Goal: Task Accomplishment & Management: Use online tool/utility

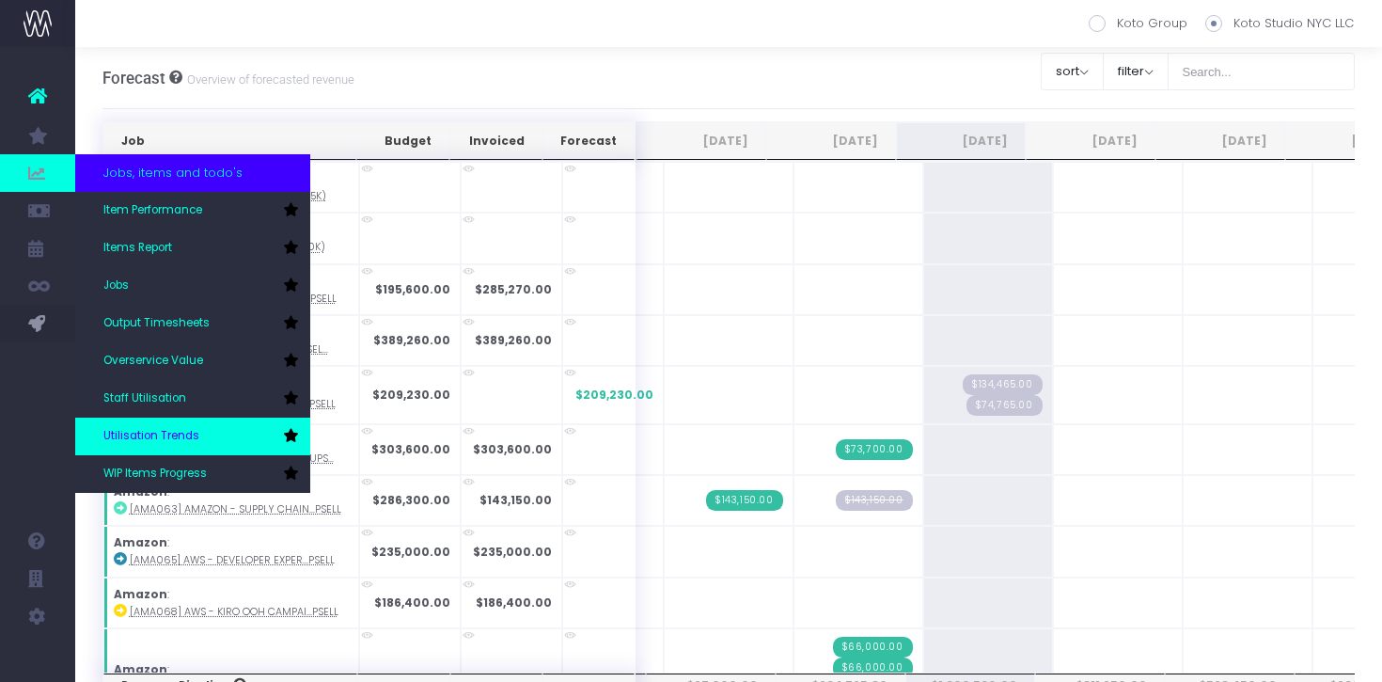
click at [151, 427] on link "Utilisation Trends" at bounding box center [192, 436] width 235 height 38
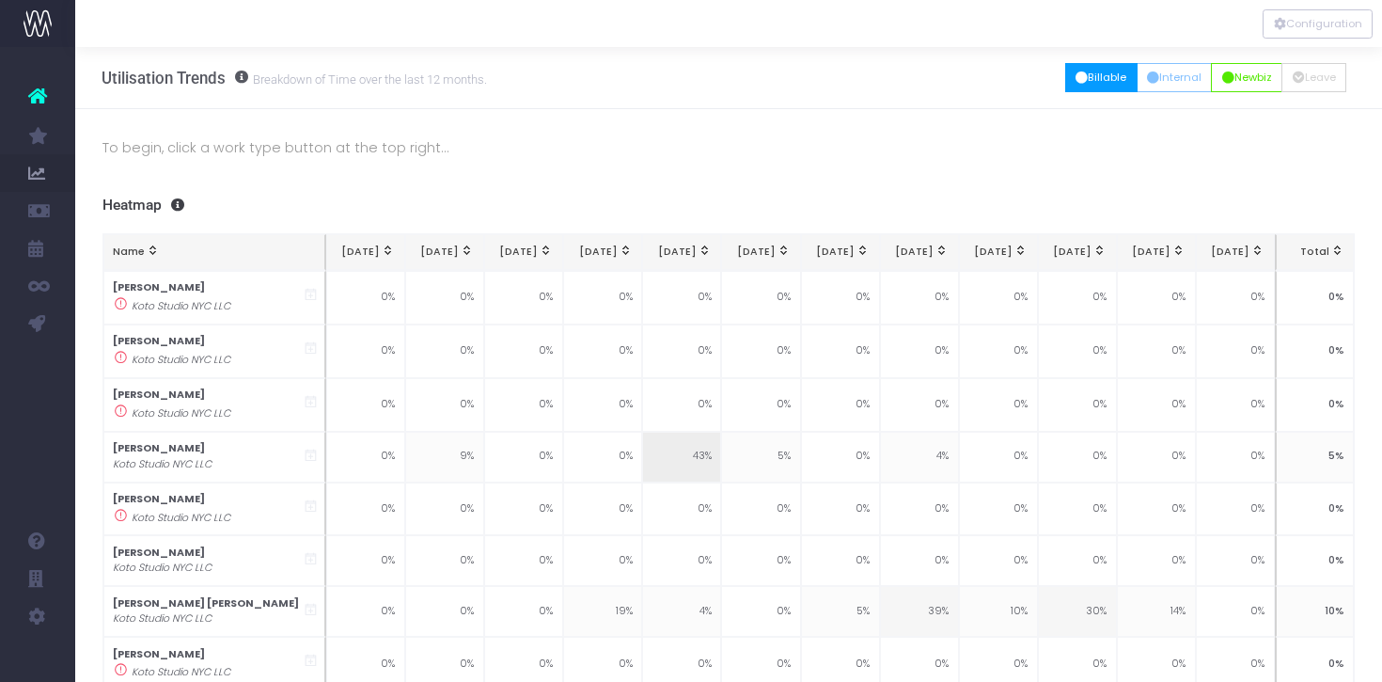
click at [1077, 91] on button "Billable" at bounding box center [1101, 77] width 72 height 29
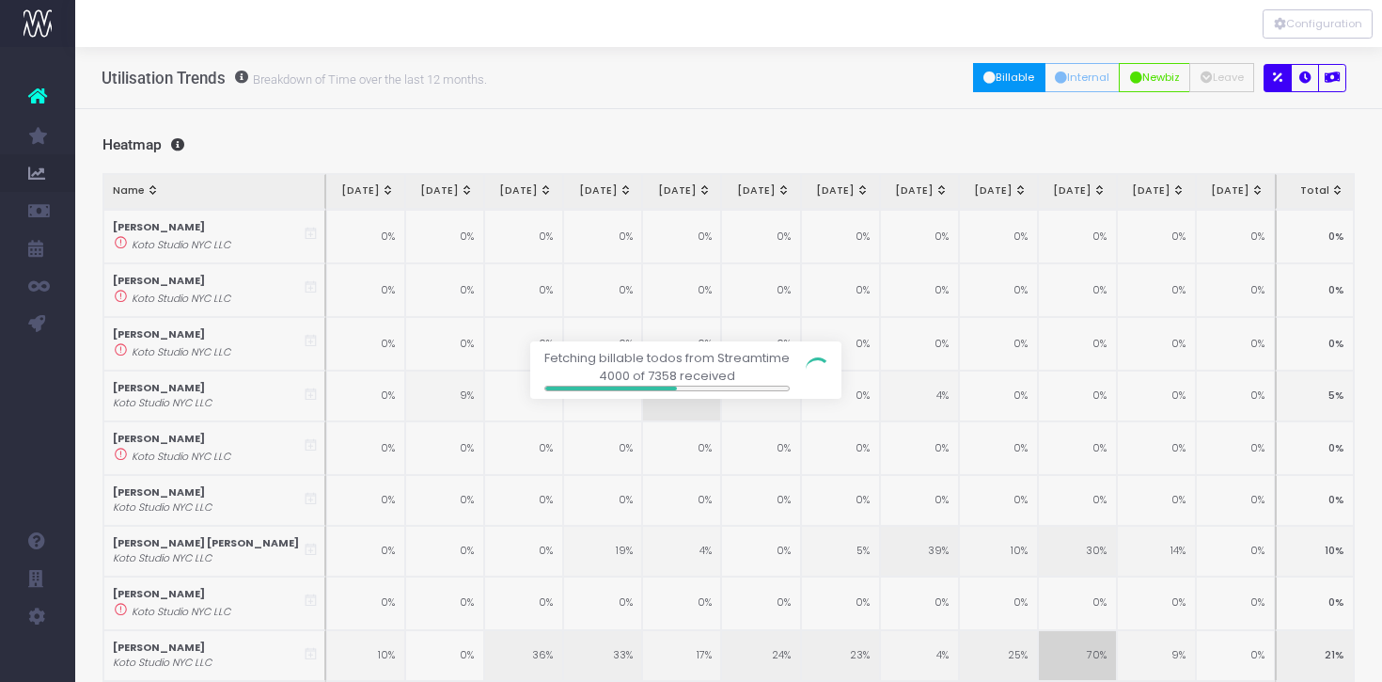
click at [1069, 74] on div at bounding box center [691, 341] width 1382 height 682
click at [1070, 75] on div at bounding box center [691, 341] width 1382 height 682
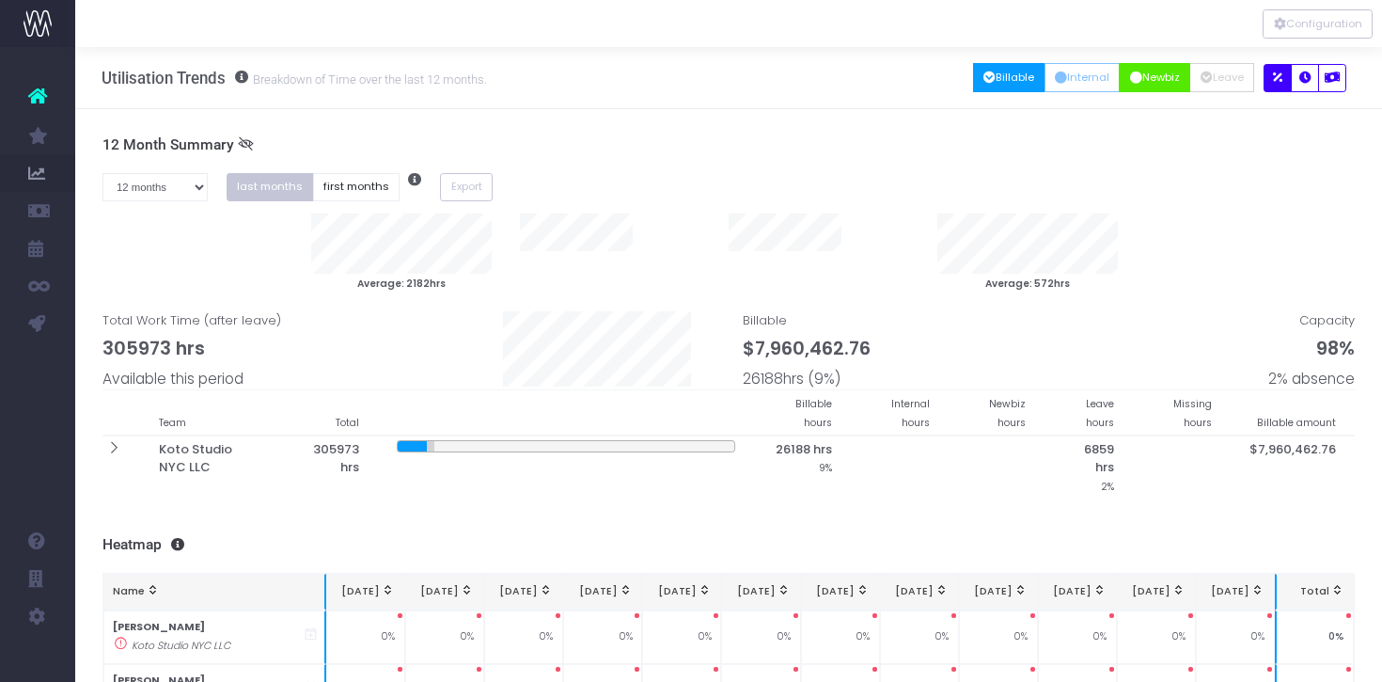
click at [1119, 84] on button "Newbiz" at bounding box center [1154, 77] width 71 height 29
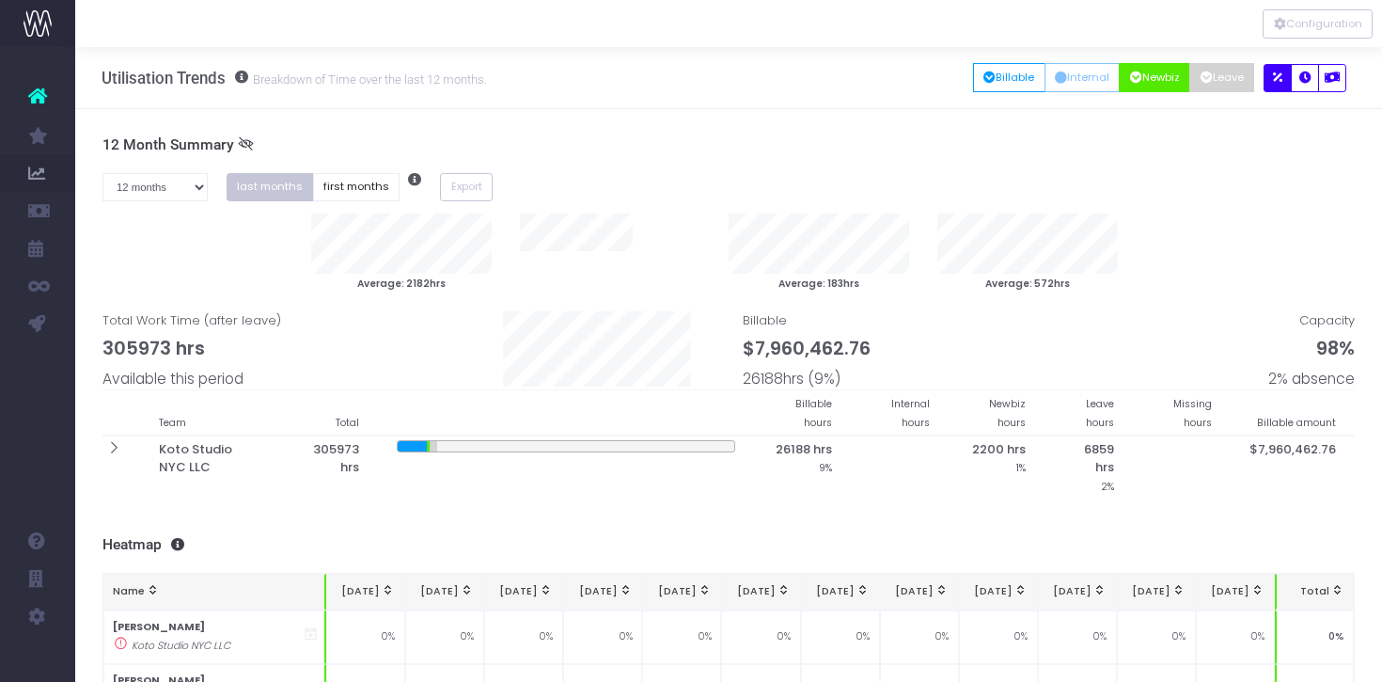
click at [1203, 89] on button "Leave" at bounding box center [1221, 77] width 65 height 29
click at [1314, 79] on button "button" at bounding box center [1305, 78] width 28 height 28
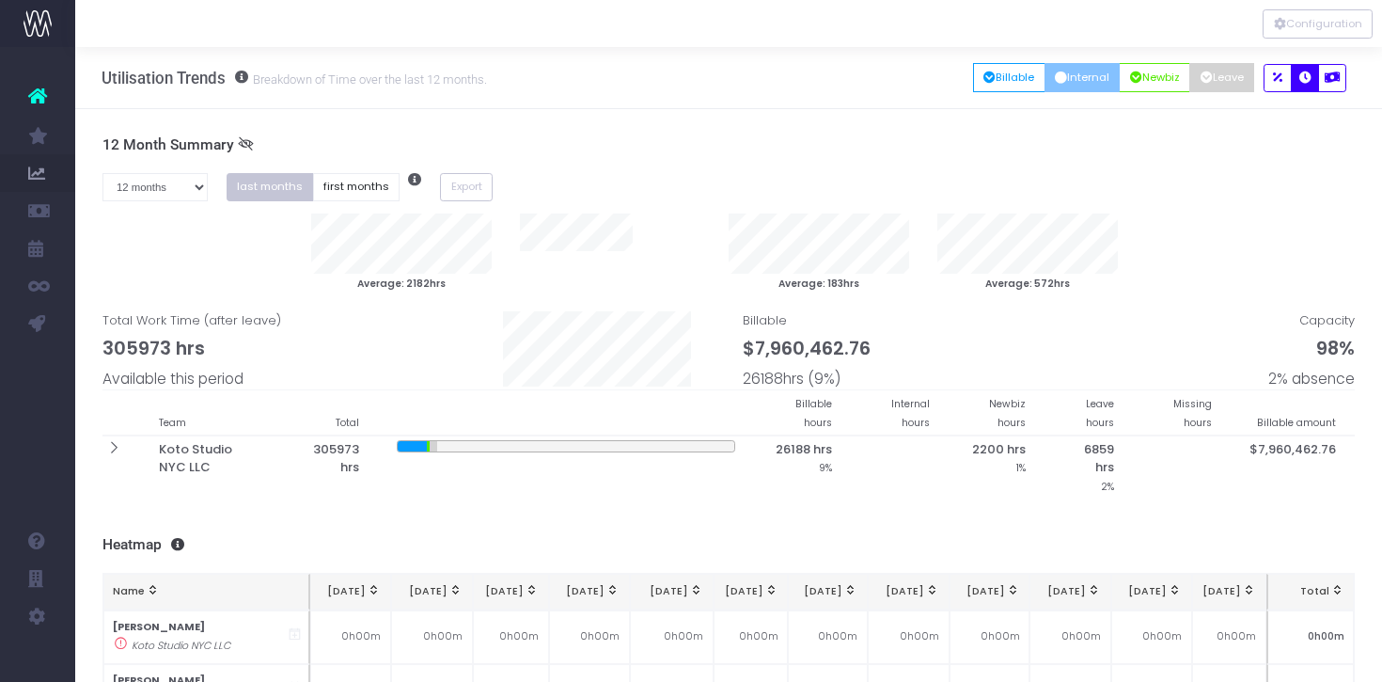
click at [1074, 79] on button "Internal" at bounding box center [1082, 77] width 76 height 29
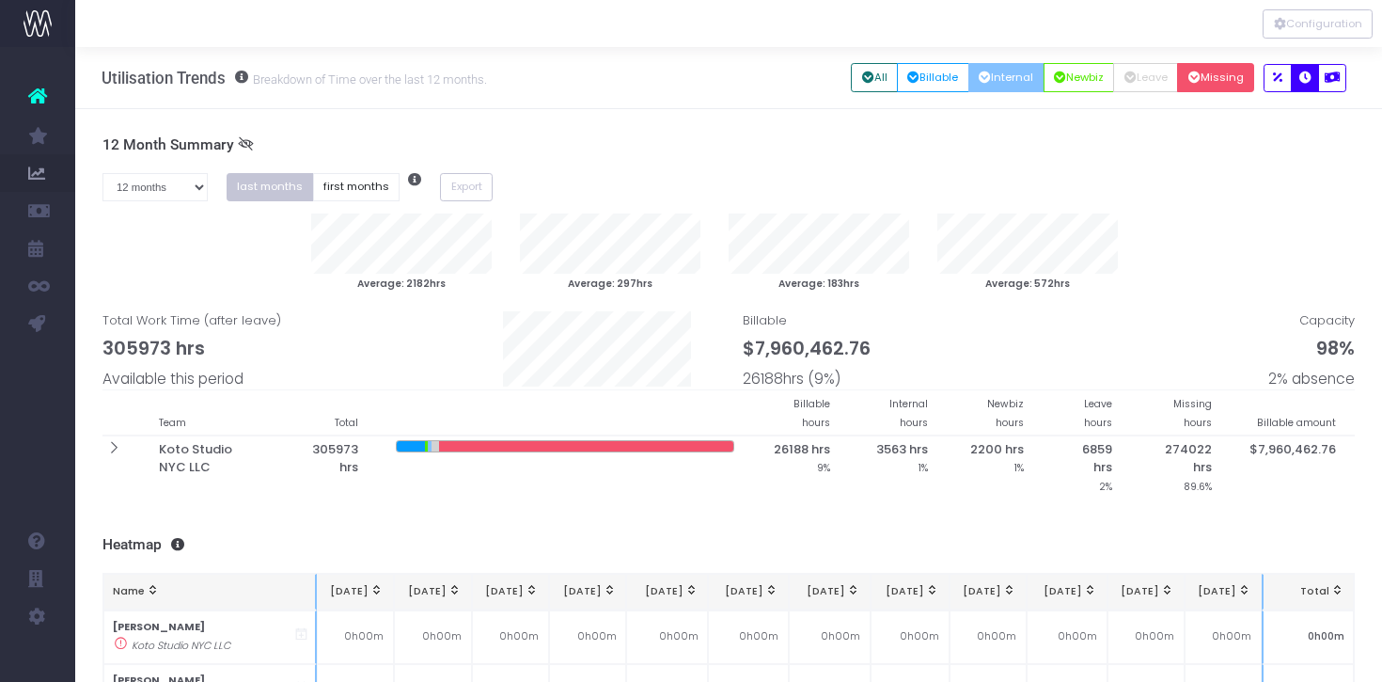
click at [1233, 74] on button "Missing" at bounding box center [1215, 77] width 77 height 29
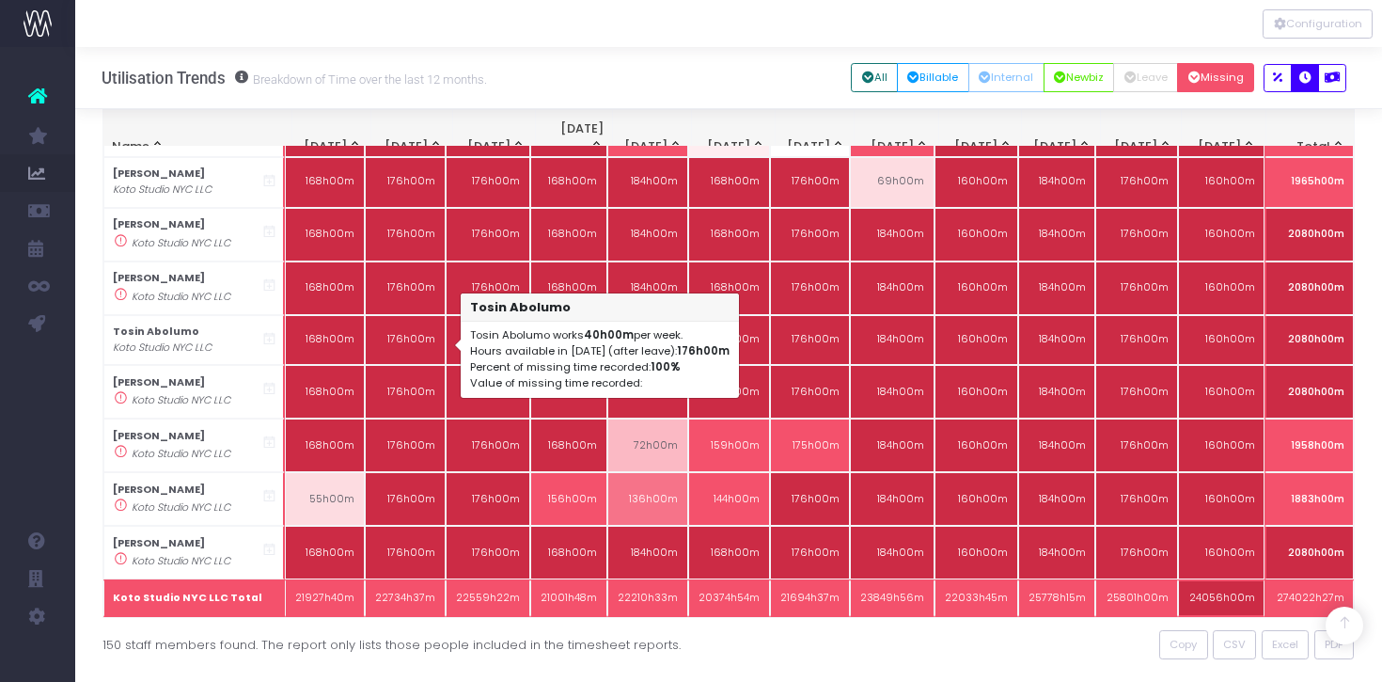
scroll to position [7963, 0]
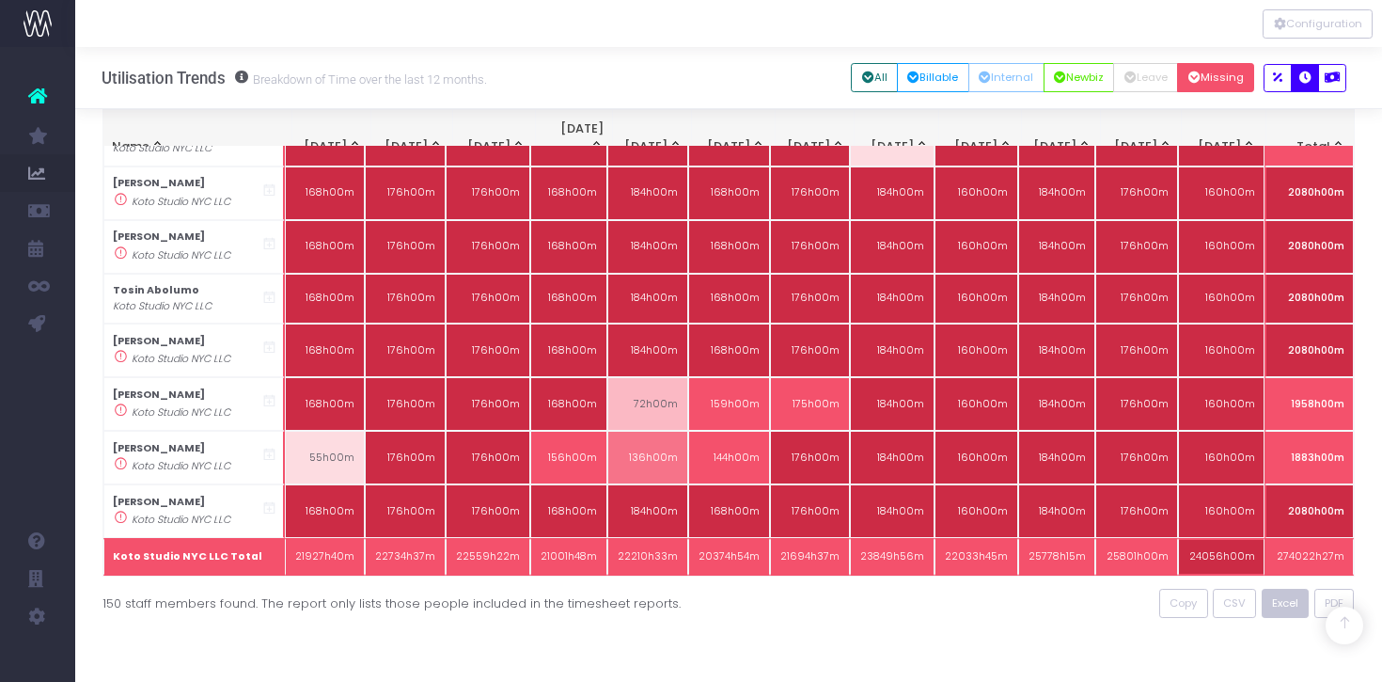
click at [1276, 601] on span "Excel" at bounding box center [1285, 603] width 26 height 16
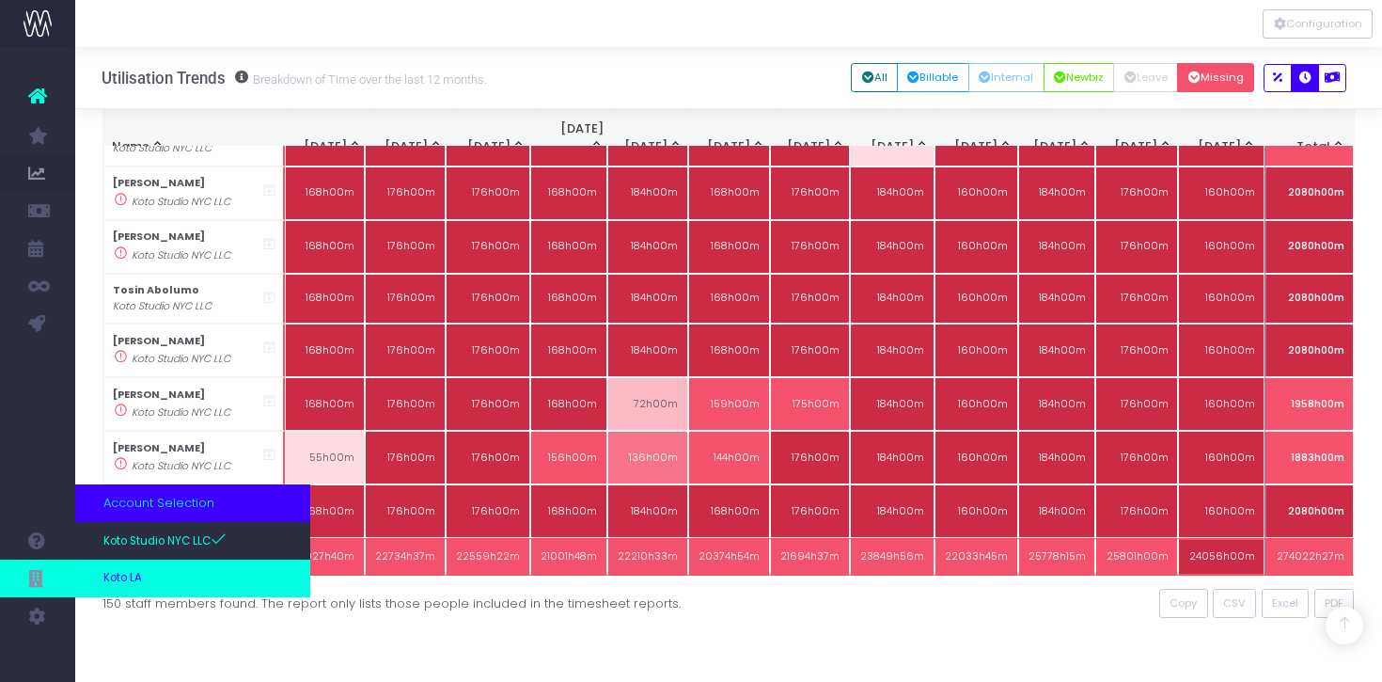
click at [160, 578] on link "Koto LA" at bounding box center [192, 578] width 235 height 38
